Goal: Ask a question: Seek information or help from site administrators or community

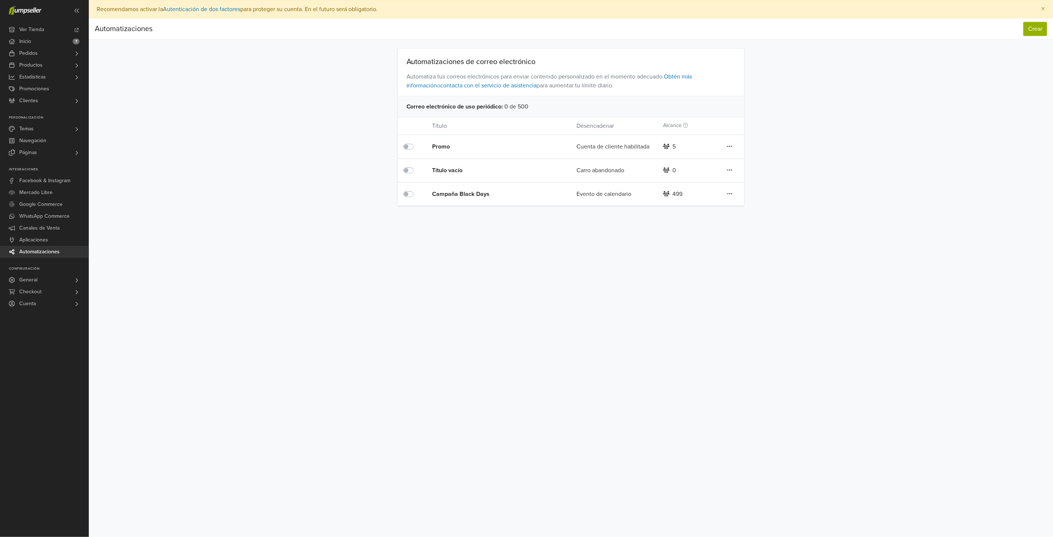
drag, startPoint x: 504, startPoint y: 103, endPoint x: 533, endPoint y: 107, distance: 29.2
click at [534, 107] on div "Correo electrónico de uso periódico : 0 de 500" at bounding box center [571, 106] width 347 height 21
drag, startPoint x: 532, startPoint y: 107, endPoint x: 506, endPoint y: 108, distance: 25.9
click at [506, 108] on div "Correo electrónico de uso periódico : 0 de 500" at bounding box center [571, 106] width 347 height 21
click at [525, 107] on div "Correo electrónico de uso periódico : 0 de 500" at bounding box center [571, 106] width 347 height 21
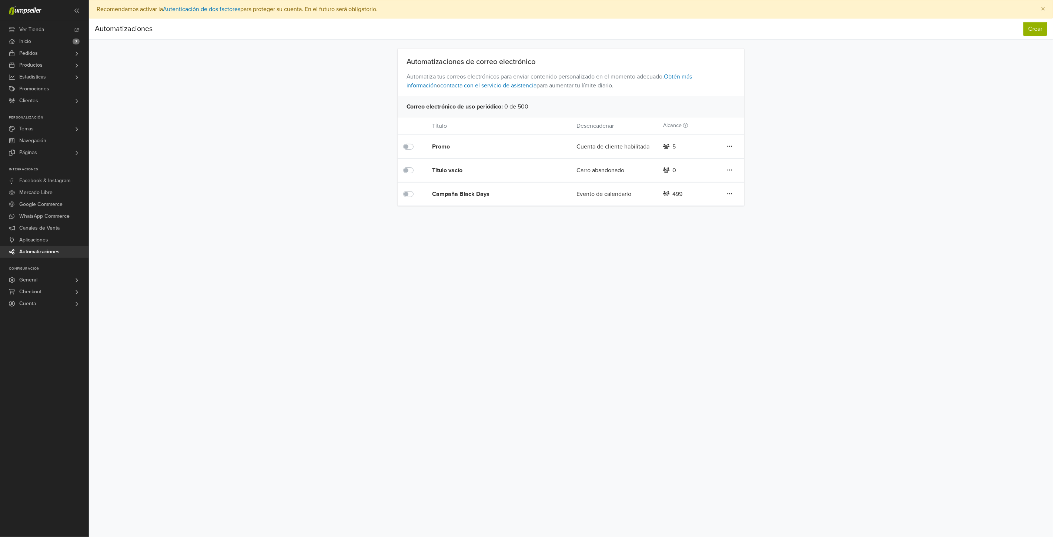
drag, startPoint x: 534, startPoint y: 106, endPoint x: 527, endPoint y: 108, distance: 7.3
click at [527, 108] on div "Correo electrónico de uso periódico : 0 de 500" at bounding box center [571, 106] width 347 height 21
click at [532, 105] on div "Correo electrónico de uso periódico : 0 de 500" at bounding box center [571, 106] width 347 height 21
drag, startPoint x: 531, startPoint y: 104, endPoint x: 528, endPoint y: 106, distance: 3.9
click at [528, 106] on div "Correo electrónico de uso periódico : 0 de 500" at bounding box center [571, 106] width 347 height 21
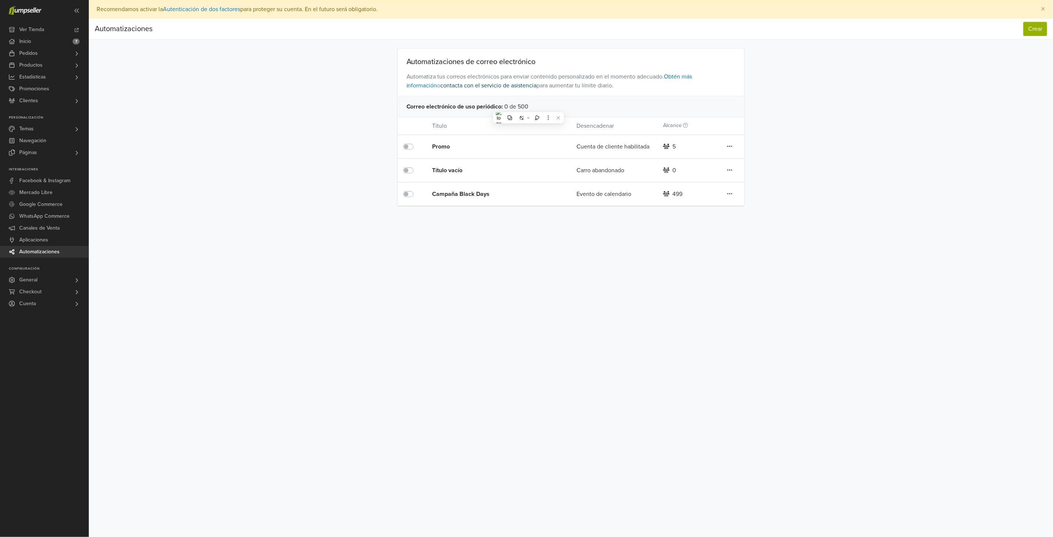
click at [474, 85] on link "contacta con el servicio de asistencia" at bounding box center [489, 85] width 96 height 7
click at [211, 151] on div "Automatizaciones Crear Automatizaciones Crear Automatizaciones de correo electr…" at bounding box center [571, 112] width 964 height 187
click at [44, 100] on link "Clientes" at bounding box center [44, 101] width 89 height 12
click at [56, 108] on span "Todos los Clientes" at bounding box center [42, 111] width 42 height 9
